Goal: Information Seeking & Learning: Learn about a topic

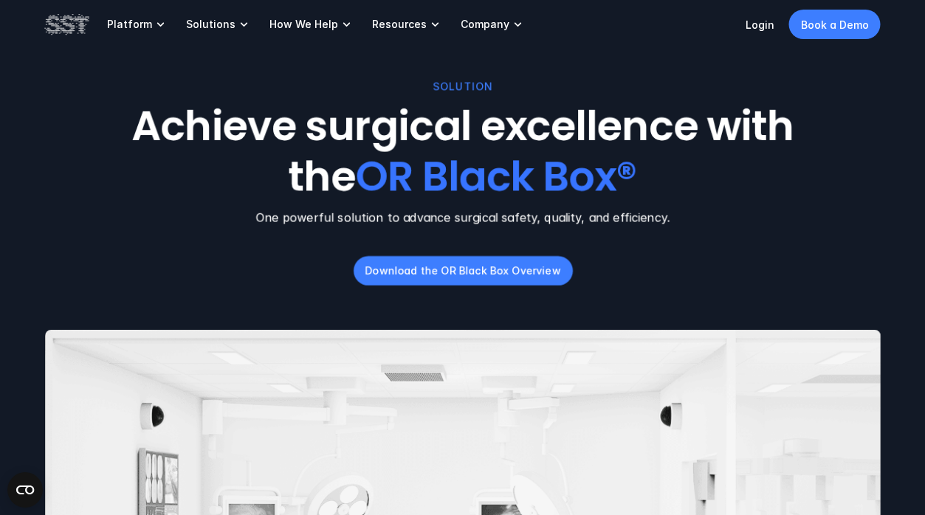
click at [885, 209] on div "SOLUTION Achieve surgical excellence with the OR Black Box® One powerful soluti…" at bounding box center [462, 298] width 925 height 596
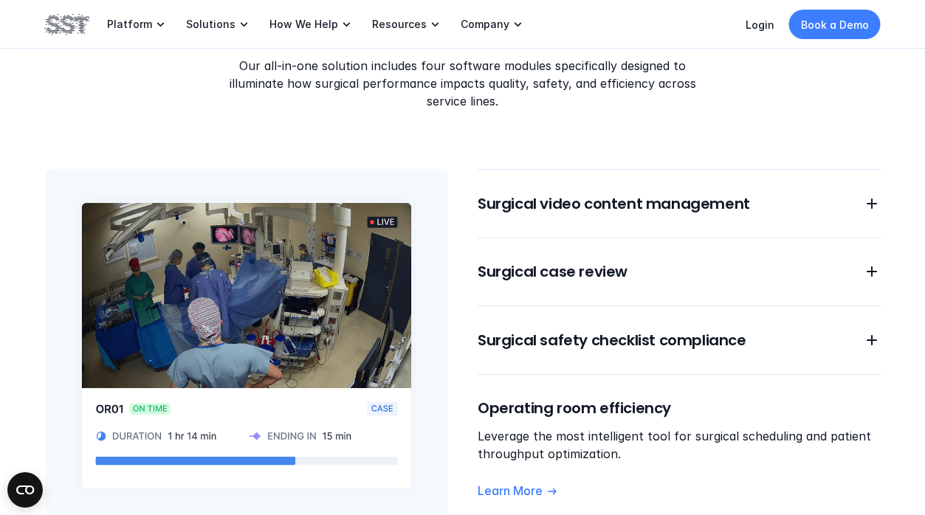
scroll to position [1211, 0]
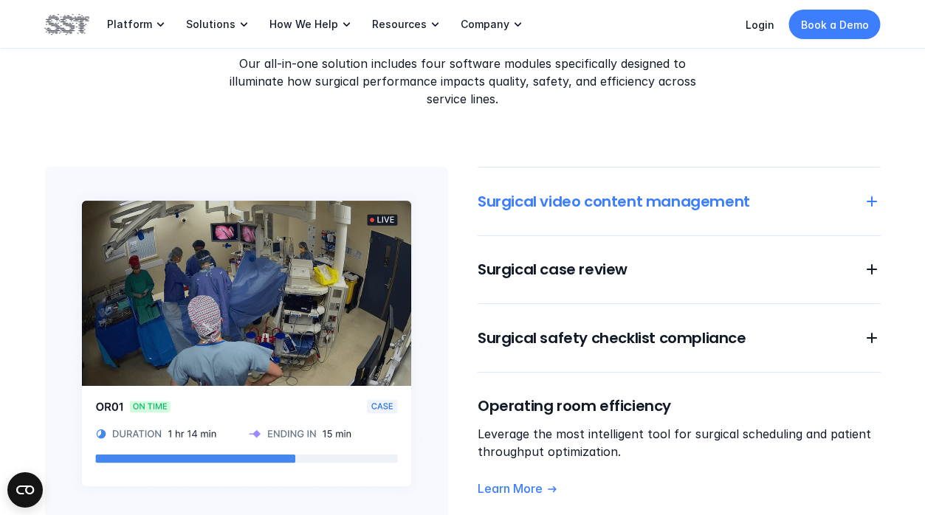
click at [874, 199] on icon at bounding box center [872, 202] width 18 height 18
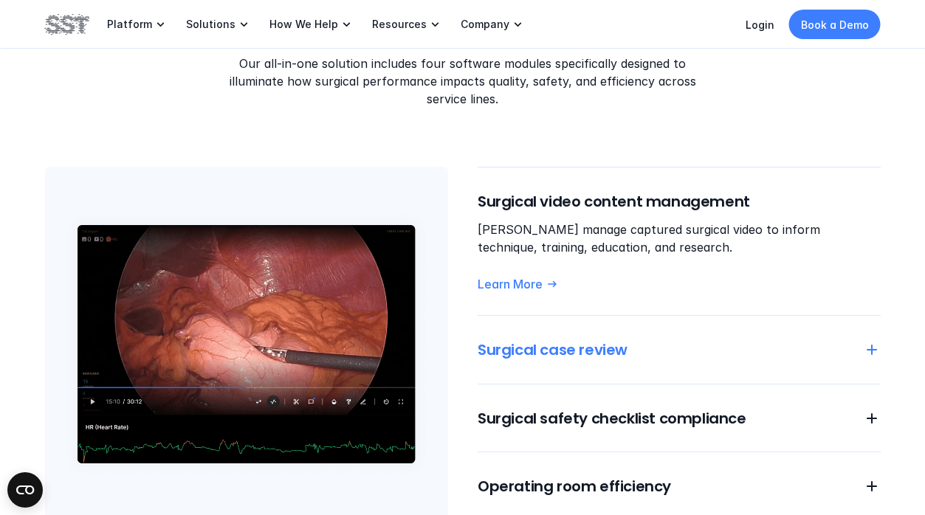
click at [877, 348] on icon at bounding box center [872, 350] width 18 height 18
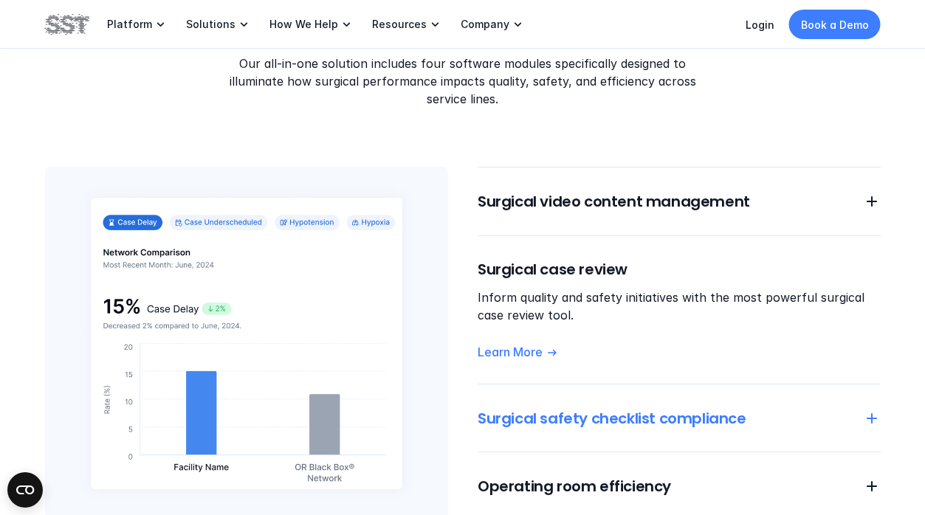
click at [869, 412] on icon at bounding box center [872, 419] width 18 height 18
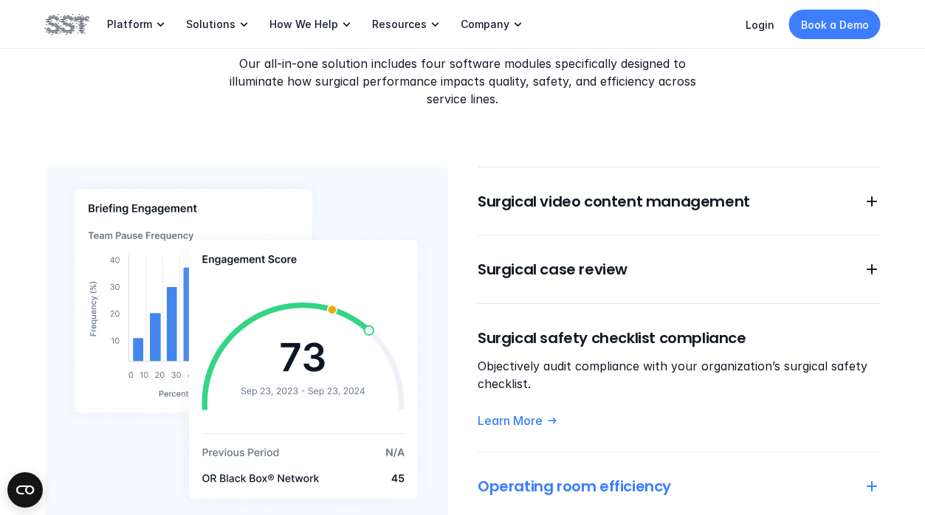
click at [876, 484] on icon at bounding box center [872, 487] width 18 height 18
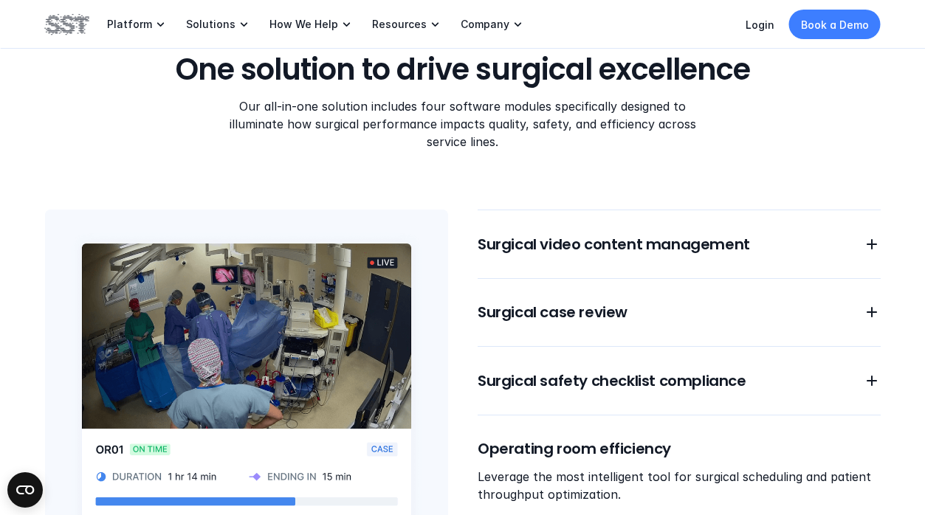
scroll to position [1198, 0]
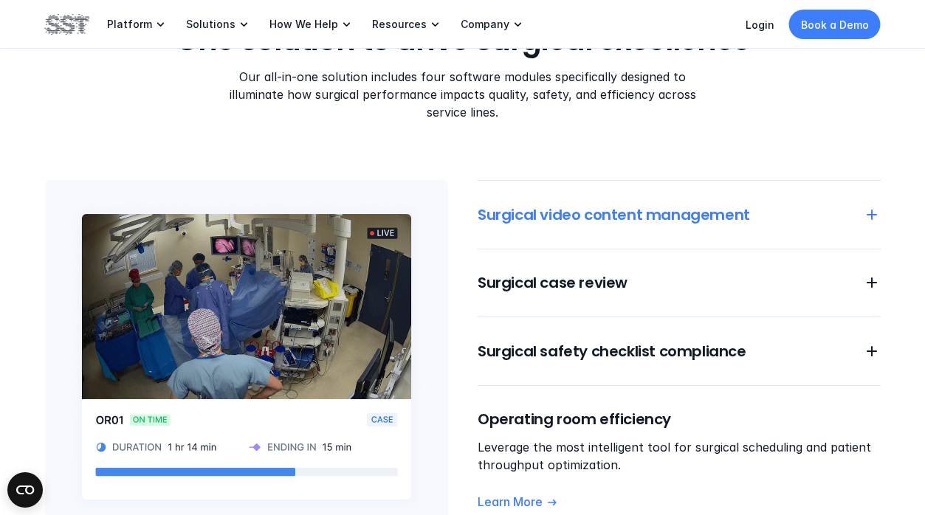
click at [873, 209] on icon at bounding box center [872, 215] width 18 height 18
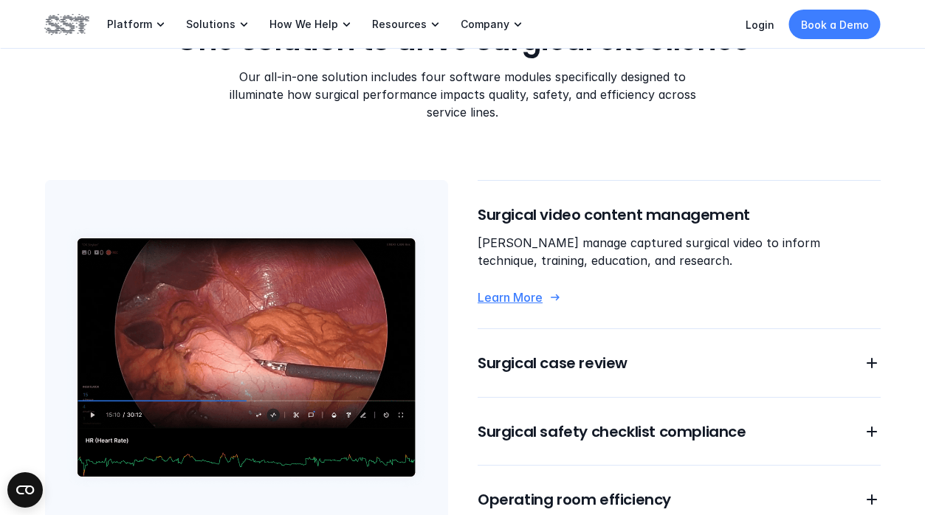
click at [504, 299] on p "Learn More" at bounding box center [510, 298] width 65 height 16
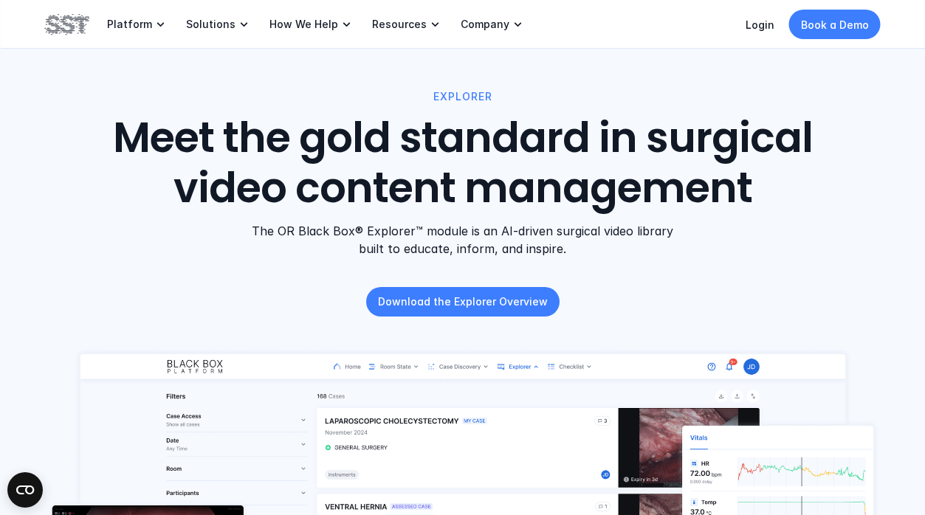
click at [868, 286] on div "EXPLORER Meet the gold standard in surgical video content management The OR Bla…" at bounding box center [462, 203] width 875 height 228
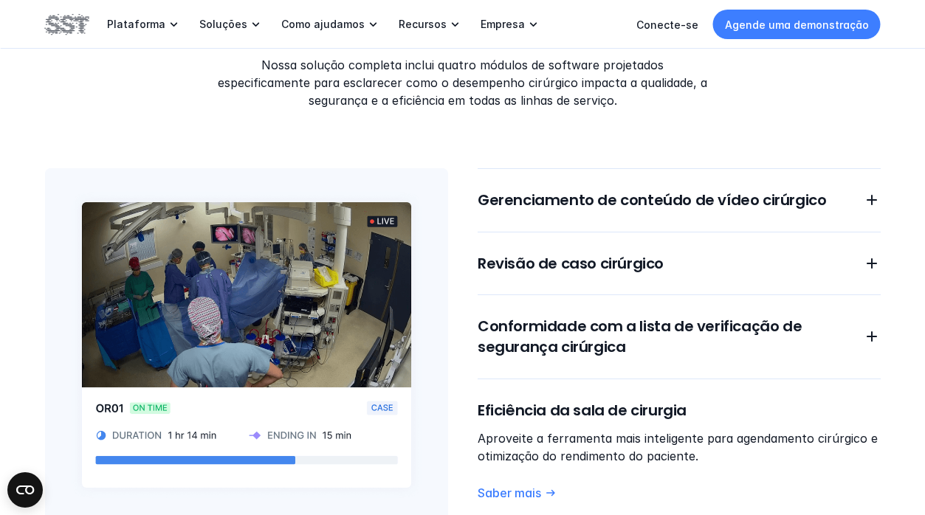
scroll to position [1230, 0]
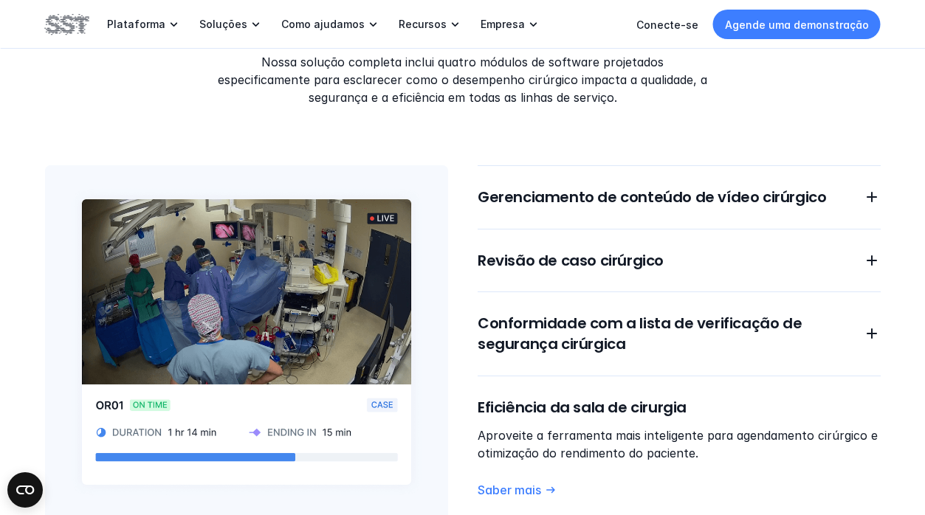
click at [208, 400] on img at bounding box center [246, 342] width 403 height 354
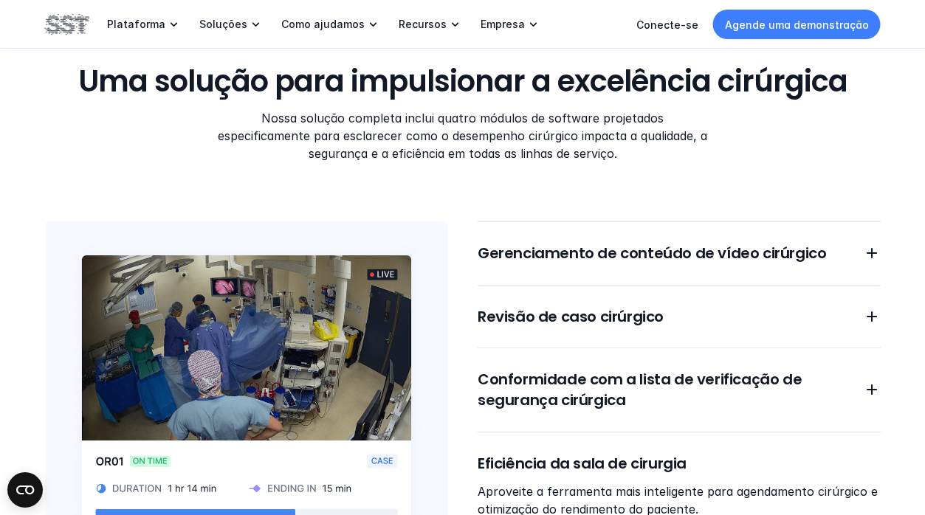
scroll to position [1179, 0]
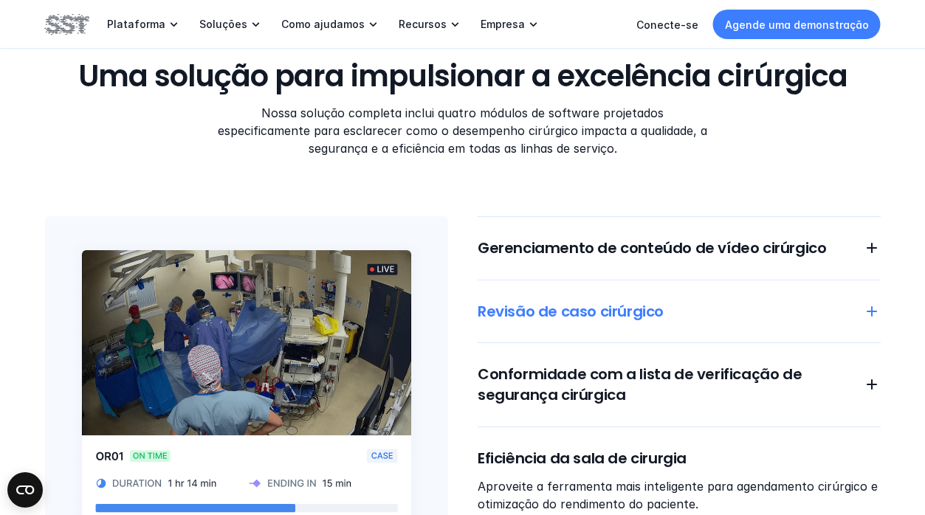
click at [872, 307] on use at bounding box center [872, 311] width 10 height 10
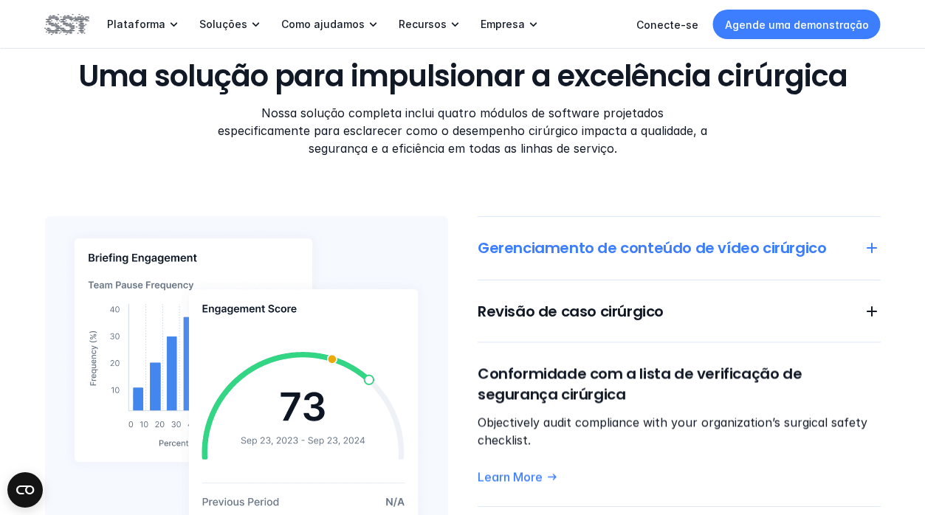
click at [872, 247] on icon at bounding box center [872, 248] width 18 height 18
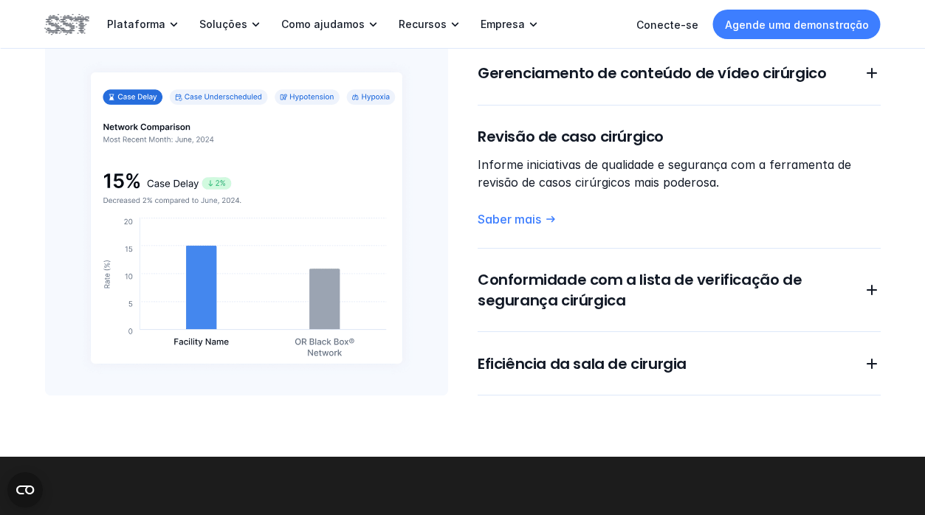
scroll to position [1379, 0]
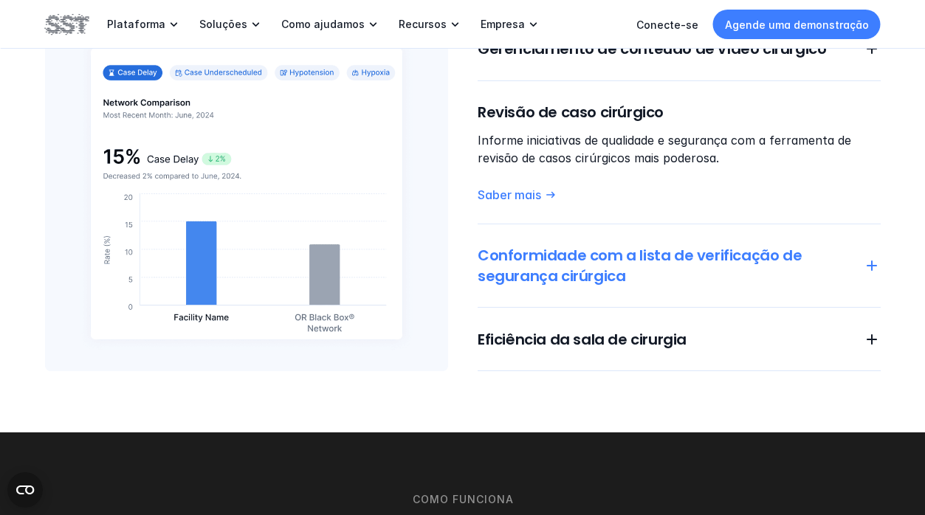
click at [872, 261] on use at bounding box center [872, 266] width 10 height 10
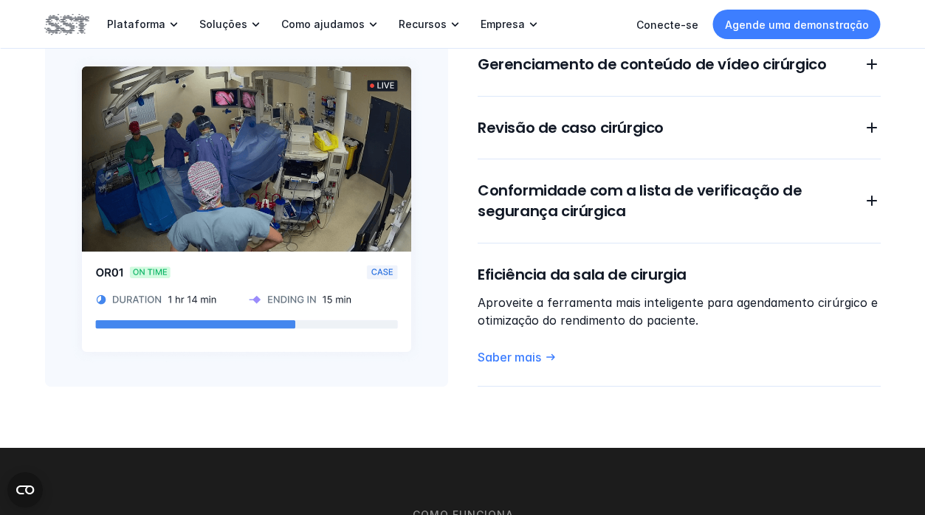
scroll to position [1354, 0]
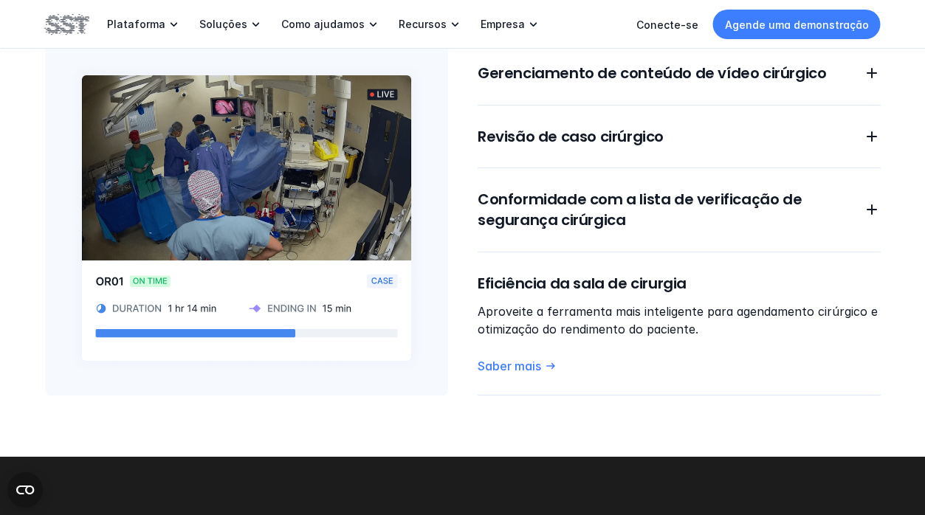
click at [666, 353] on div "Eficiência da sala de cirurgia Aproveite a ferramenta mais inteligente para age…" at bounding box center [679, 323] width 403 height 101
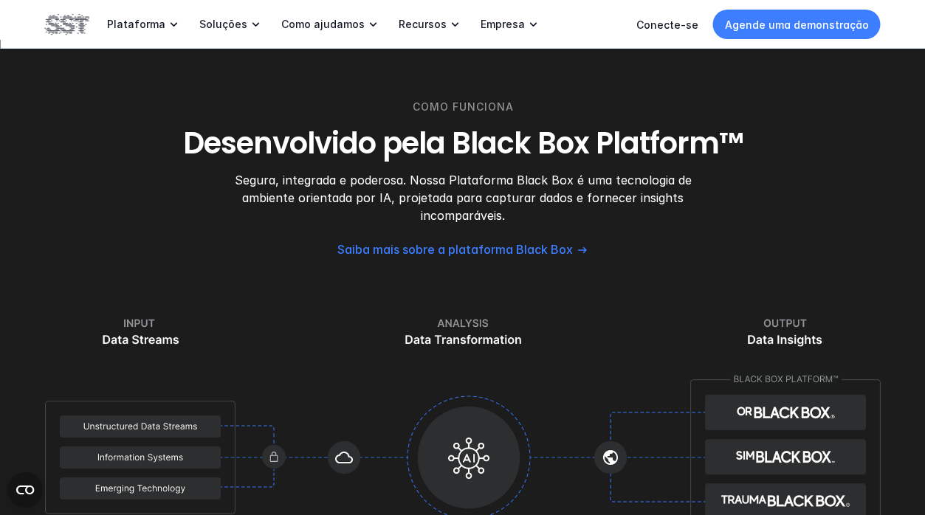
scroll to position [1775, 0]
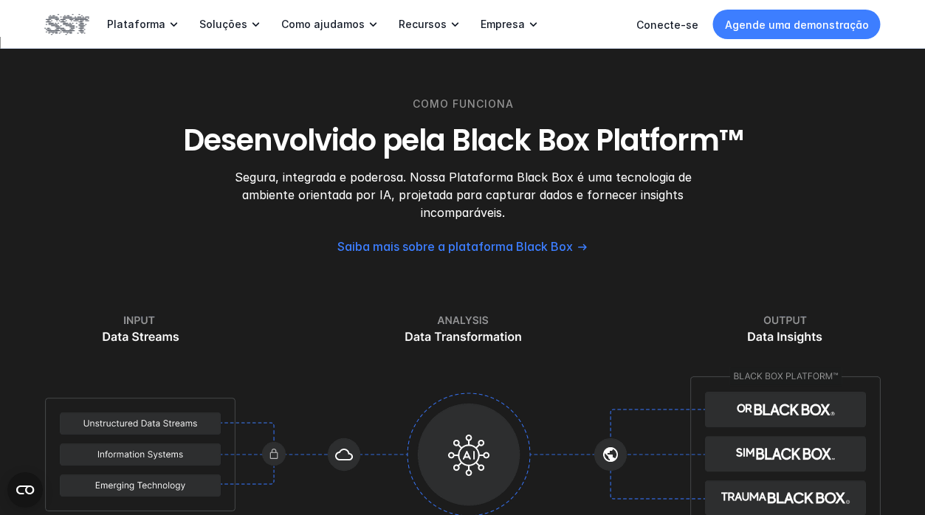
click at [922, 265] on div "COMO FUNCIONA Desenvolvido pela Black Box Platform™ Segura, integrada e poderos…" at bounding box center [462, 321] width 925 height 568
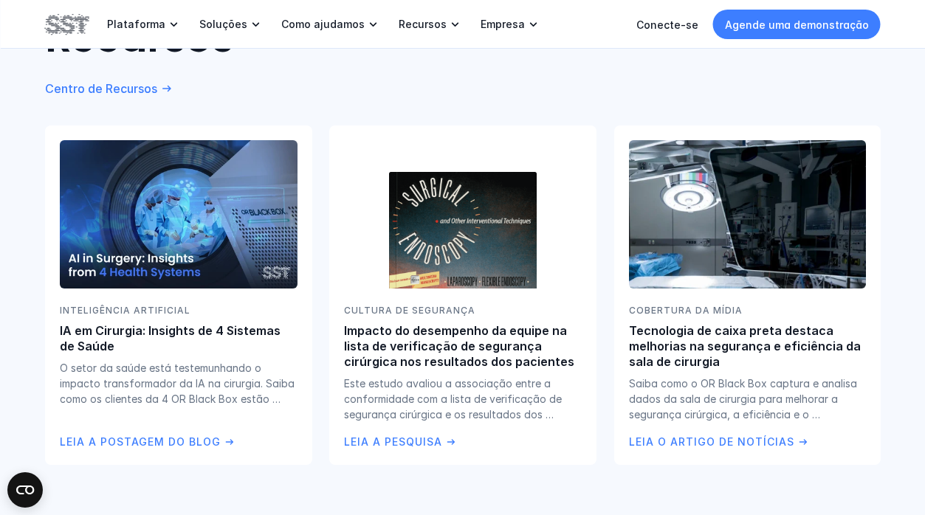
scroll to position [2790, 0]
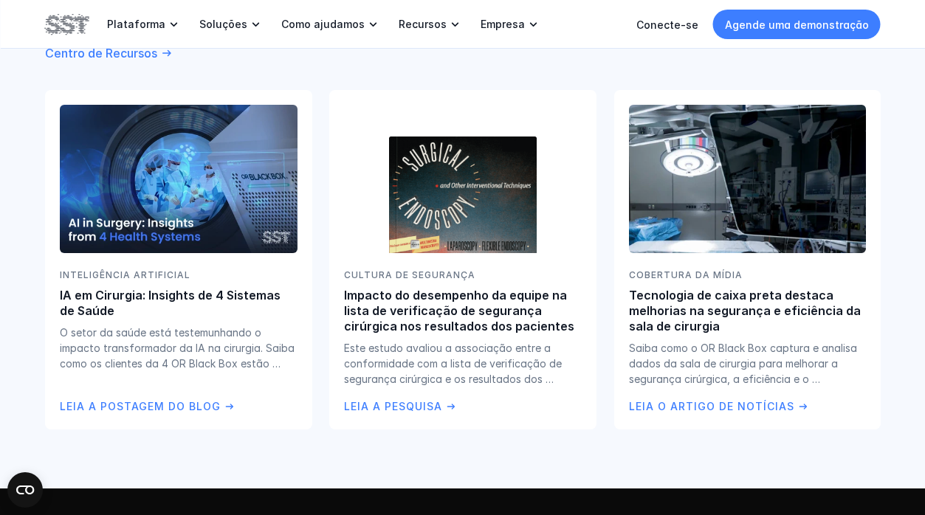
click at [811, 456] on div "EXPLORE NOSSO Recursos Centro de Recursos INTELIGÊNCIA ARTIFICIAL IA em Cirurgi…" at bounding box center [462, 191] width 925 height 595
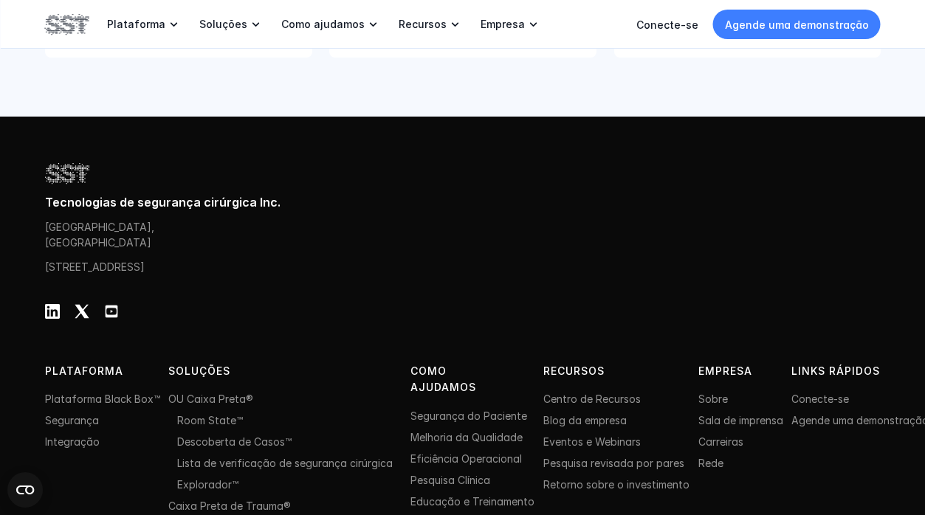
scroll to position [3173, 0]
